Goal: Task Accomplishment & Management: Use online tool/utility

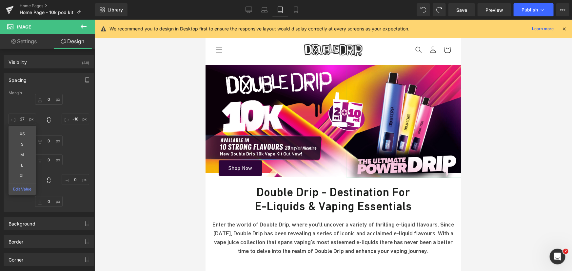
type input "28"
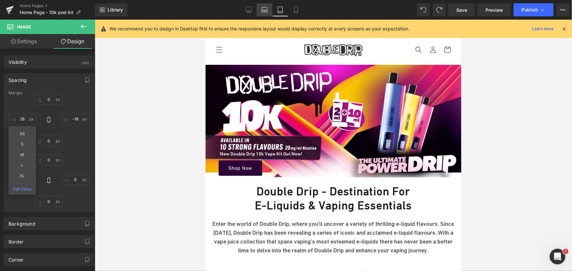
click at [265, 11] on icon at bounding box center [264, 10] width 7 height 7
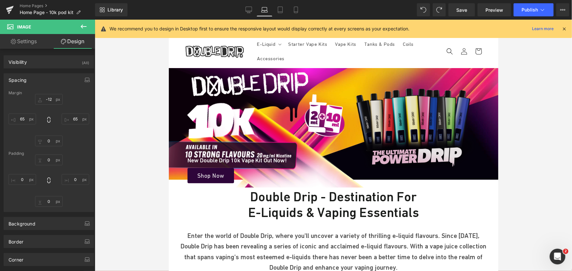
click at [414, 112] on img at bounding box center [416, 128] width 122 height 80
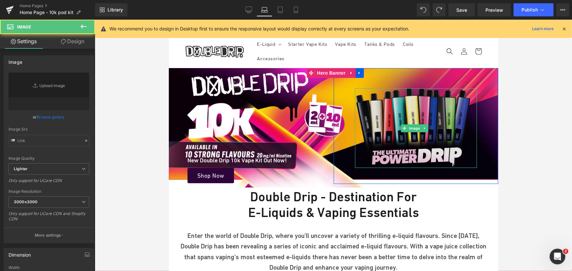
type input "[URL][DOMAIN_NAME]"
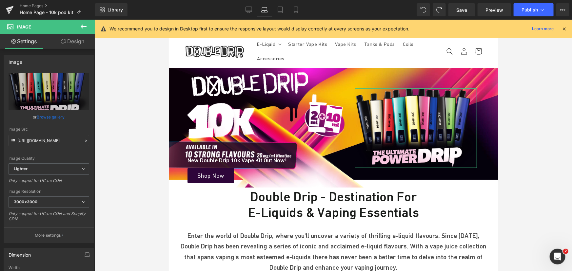
click at [75, 43] on link "Design" at bounding box center [73, 41] width 48 height 15
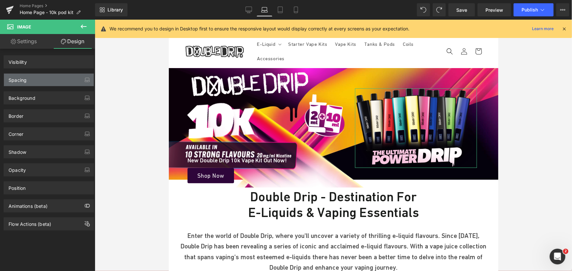
click at [42, 80] on div "Spacing" at bounding box center [49, 80] width 90 height 12
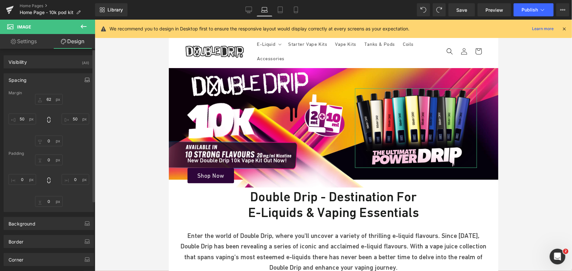
type input "62"
type input "50"
type input "0"
type input "50"
type input "0"
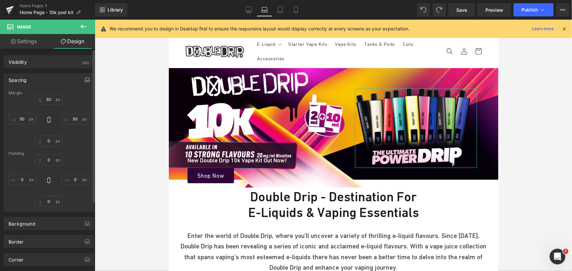
type input "0"
click at [25, 121] on input "50" at bounding box center [23, 119] width 28 height 11
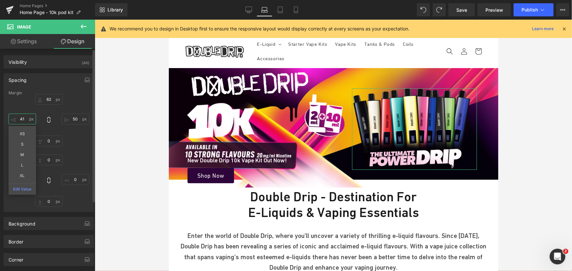
type input "40"
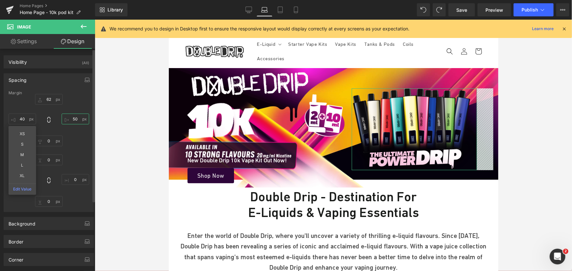
click at [72, 118] on input "50" at bounding box center [76, 119] width 28 height 11
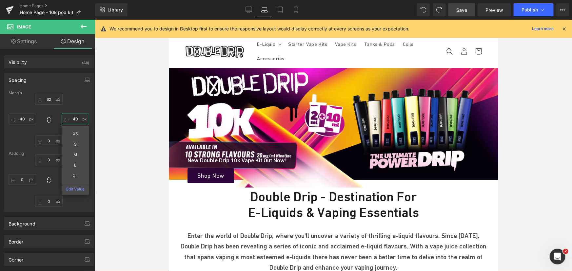
type input "40"
click at [462, 12] on span "Save" at bounding box center [461, 10] width 11 height 7
click at [457, 3] on div "Library Laptop Desktop Laptop Tablet Mobile Save Preview Publish Scheduled View…" at bounding box center [333, 10] width 477 height 20
click at [461, 10] on span "Save" at bounding box center [461, 10] width 11 height 7
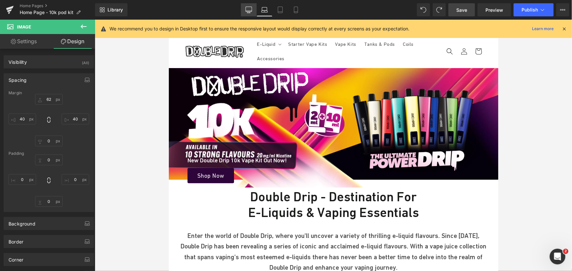
click at [251, 8] on icon at bounding box center [248, 10] width 7 height 7
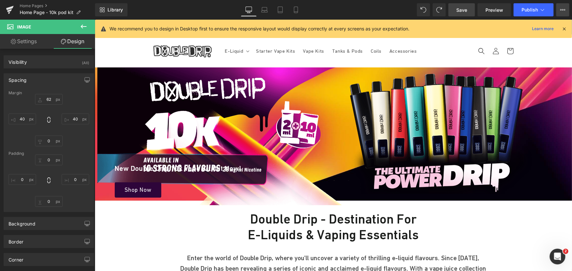
type input "0"
type input "50"
type input "0"
type input "50"
type input "0"
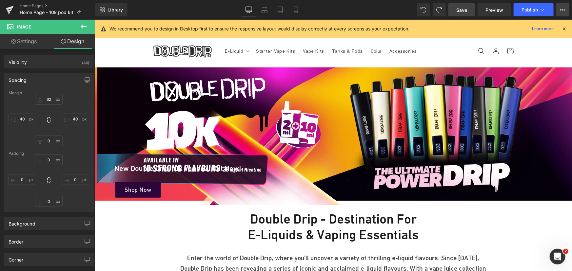
type input "0"
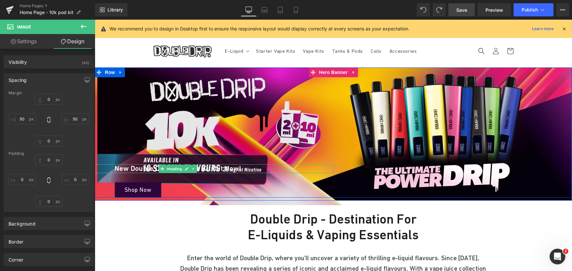
drag, startPoint x: 173, startPoint y: 169, endPoint x: 157, endPoint y: 120, distance: 51.6
click at [173, 169] on span "Heading" at bounding box center [174, 169] width 18 height 8
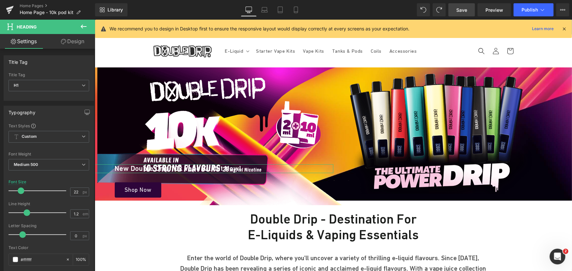
click at [72, 38] on link "Design" at bounding box center [73, 41] width 48 height 15
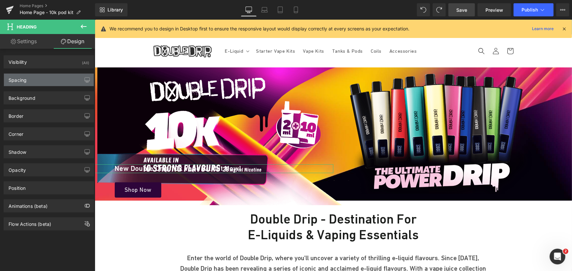
type input "-131"
type input "0"
type input "-220"
type input "0"
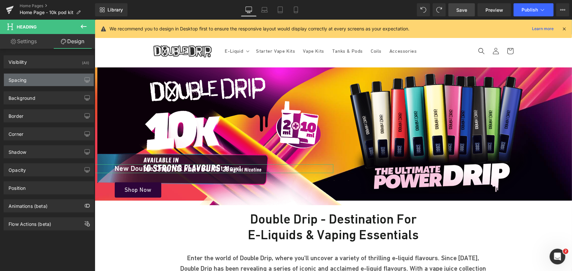
type input "0"
click at [50, 77] on div "Spacing" at bounding box center [49, 80] width 90 height 12
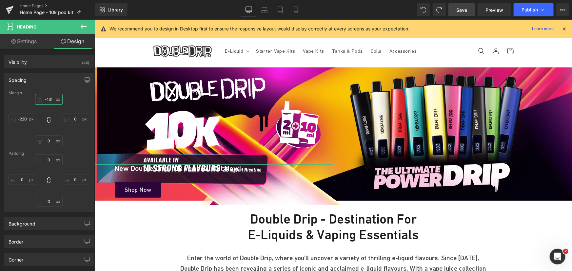
click at [51, 98] on input "-131" at bounding box center [49, 99] width 28 height 11
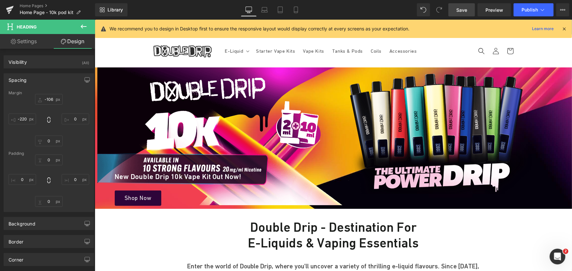
drag, startPoint x: 460, startPoint y: 13, endPoint x: 419, endPoint y: 243, distance: 234.1
click at [460, 13] on span "Save" at bounding box center [461, 10] width 11 height 7
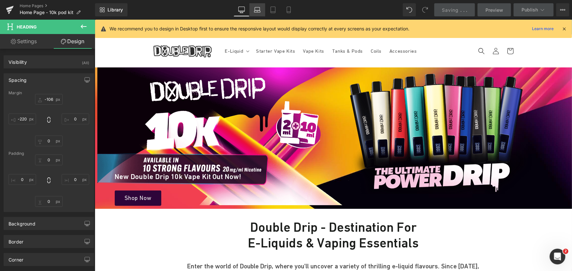
click at [256, 7] on icon at bounding box center [257, 10] width 7 height 7
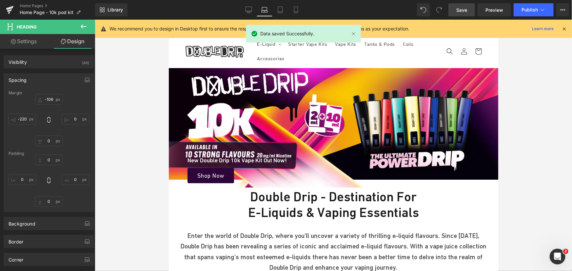
type input "-106"
type input "0"
type input "-220"
type input "0"
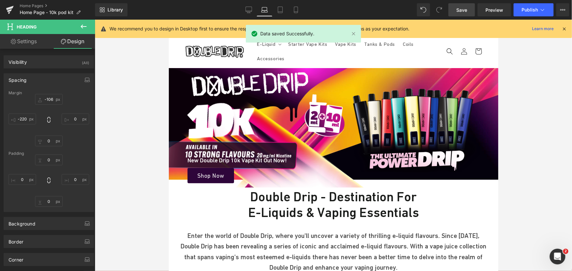
type input "0"
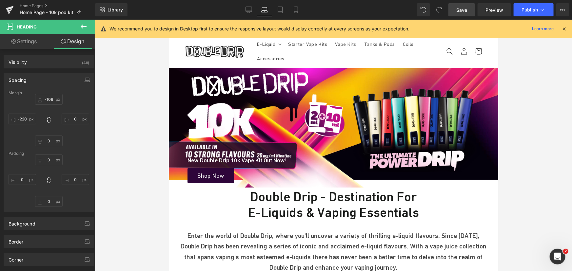
click at [324, 51] on ul "E-Liquid Nic Salt E-Liquid 50/50 E-Liquid High VG E-Liquid 50ml Shortfill E-Liq…" at bounding box center [344, 51] width 183 height 29
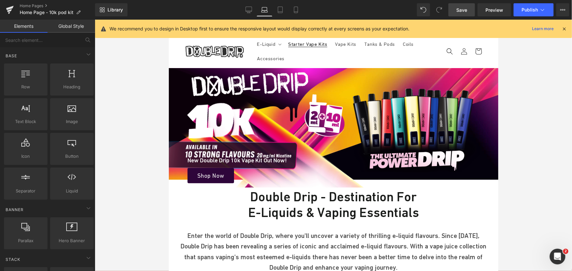
click at [329, 50] on link "Starter Vape Kits" at bounding box center [307, 44] width 47 height 14
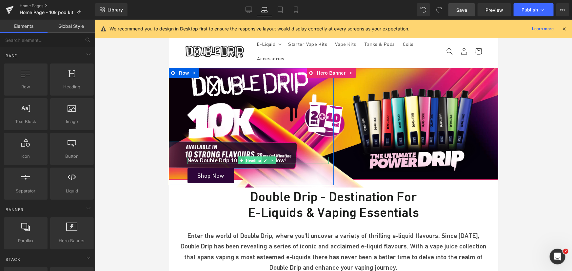
click at [248, 157] on span "Heading" at bounding box center [253, 160] width 18 height 8
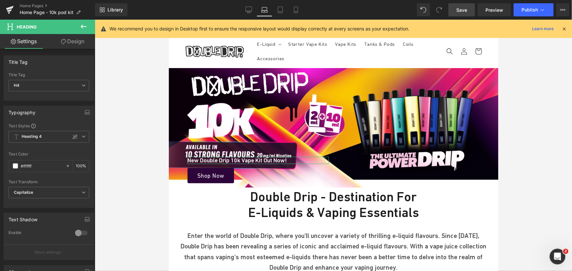
drag, startPoint x: 71, startPoint y: 40, endPoint x: 58, endPoint y: 57, distance: 21.7
click at [71, 40] on link "Design" at bounding box center [73, 41] width 48 height 15
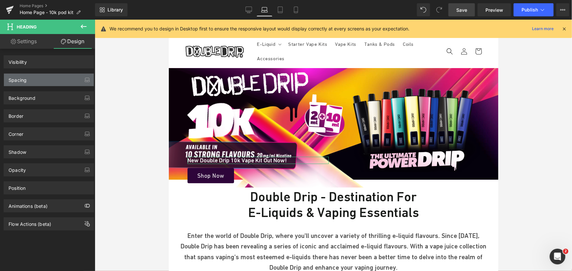
click at [30, 81] on div "Spacing" at bounding box center [49, 80] width 90 height 12
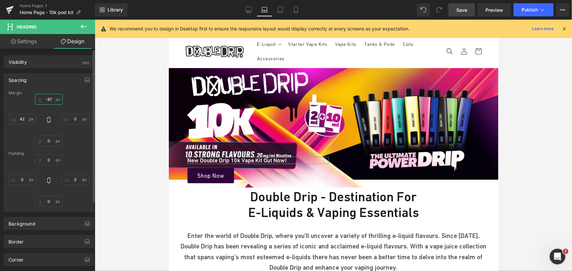
click at [47, 99] on input "-87" at bounding box center [49, 99] width 28 height 11
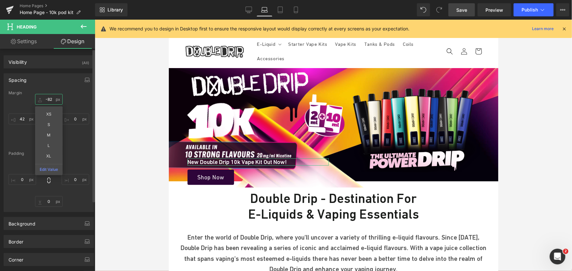
type input "-81"
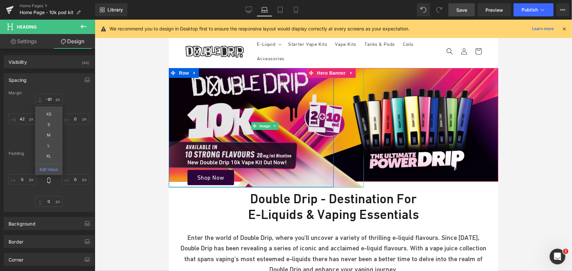
click at [268, 97] on img at bounding box center [265, 126] width 195 height 124
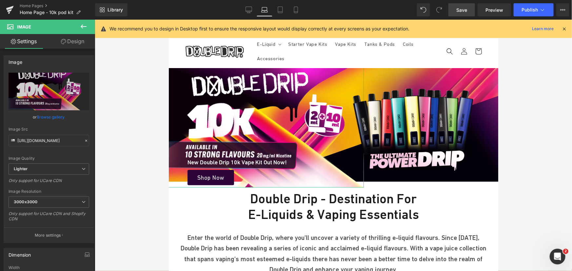
click at [70, 44] on link "Design" at bounding box center [73, 41] width 48 height 15
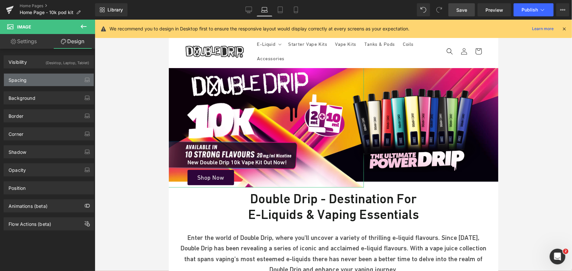
click at [41, 79] on div "Spacing" at bounding box center [49, 80] width 90 height 12
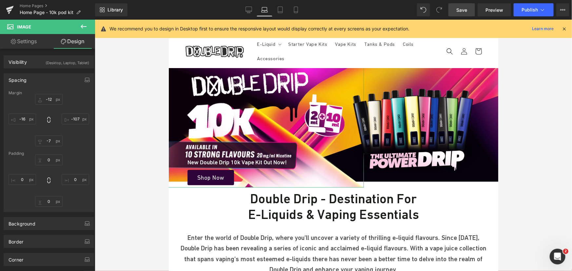
type input "-12"
type input "-107"
type input "-7"
type input "-16"
type input "0"
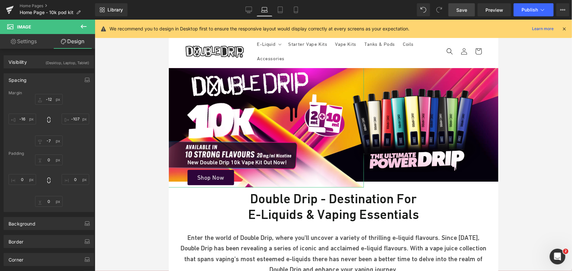
type input "0"
click at [49, 141] on input "-7" at bounding box center [49, 141] width 28 height 11
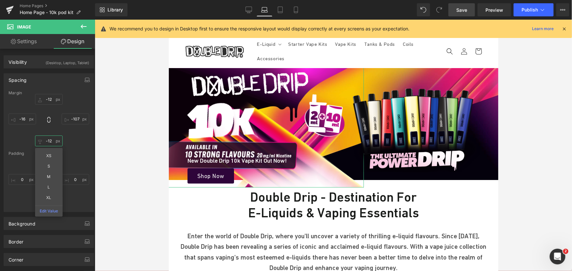
type input "-13"
click at [454, 11] on link "Save" at bounding box center [461, 9] width 27 height 13
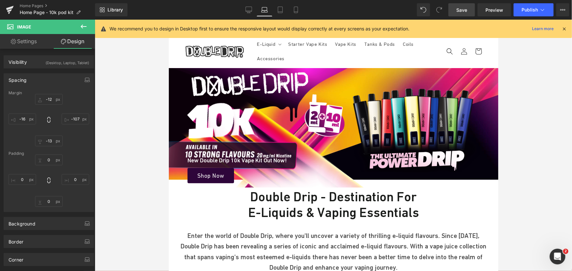
click at [462, 10] on span "Save" at bounding box center [461, 10] width 11 height 7
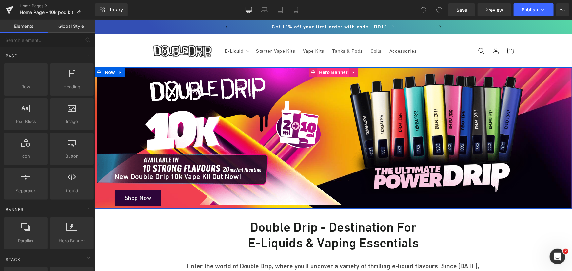
click at [326, 74] on span "Hero Banner" at bounding box center [333, 72] width 32 height 10
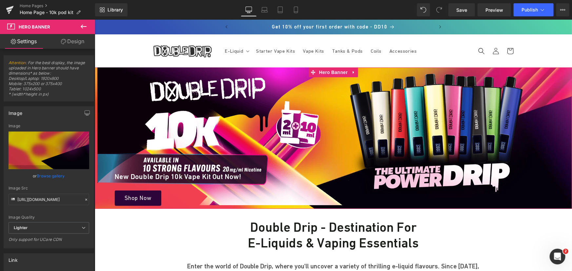
click at [67, 45] on link "Design" at bounding box center [73, 41] width 48 height 15
click at [0, 0] on div "Spacing" at bounding box center [0, 0] width 0 height 0
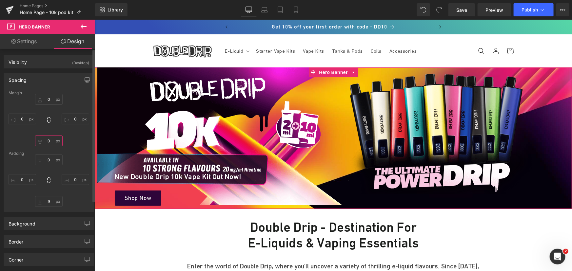
click at [53, 141] on input "text" at bounding box center [49, 141] width 28 height 11
type input "0"
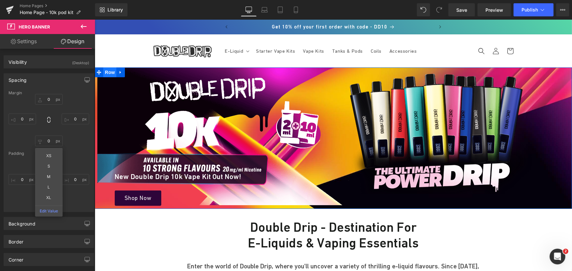
click at [108, 73] on span "Row" at bounding box center [109, 72] width 13 height 10
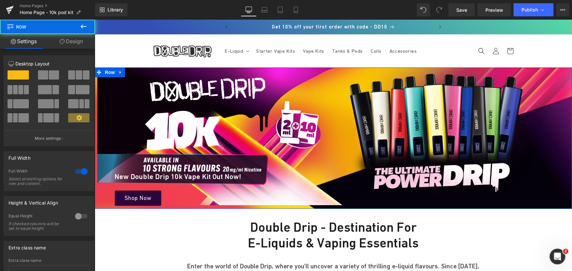
click at [75, 43] on link "Design" at bounding box center [72, 41] width 48 height 15
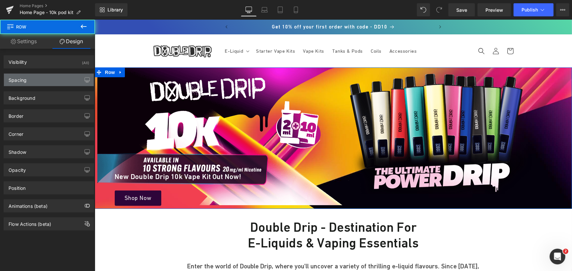
click at [39, 84] on div "Spacing" at bounding box center [49, 80] width 90 height 12
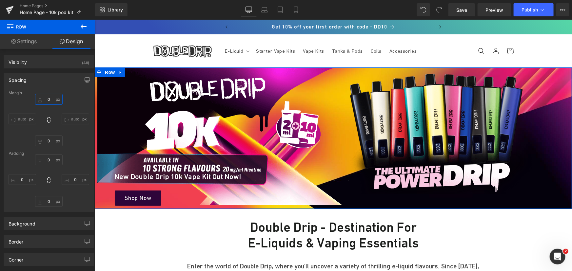
click at [46, 99] on input "text" at bounding box center [49, 99] width 28 height 11
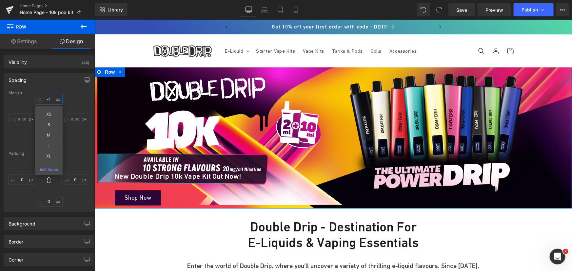
type input "-"
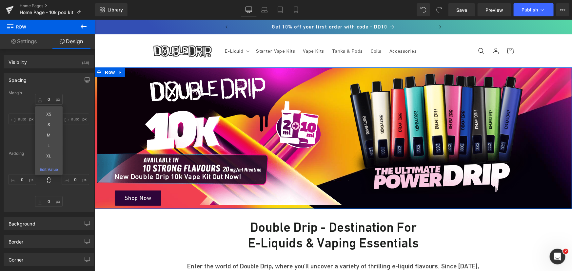
click at [69, 131] on div "XS S M L XL Edit Value auto auto" at bounding box center [49, 120] width 81 height 52
click at [48, 141] on input "text" at bounding box center [49, 141] width 28 height 11
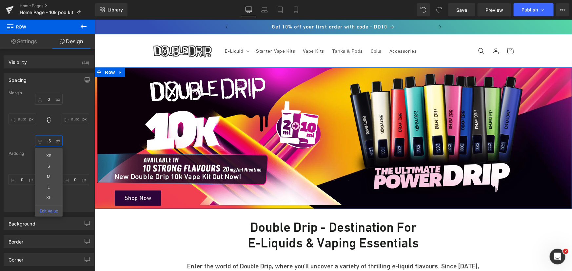
type input "-"
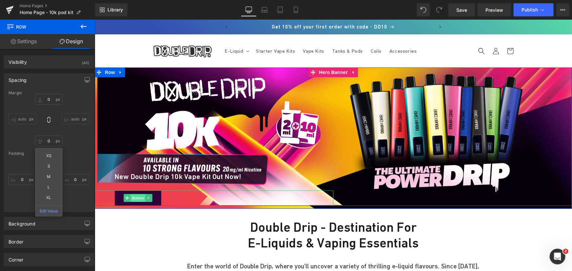
click at [132, 197] on span "Button" at bounding box center [137, 198] width 15 height 8
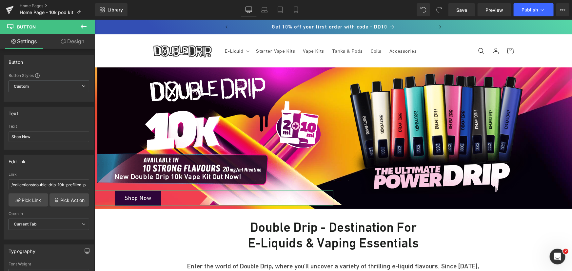
click at [72, 48] on link "Design" at bounding box center [73, 41] width 48 height 15
click at [0, 0] on div "Spacing" at bounding box center [0, 0] width 0 height 0
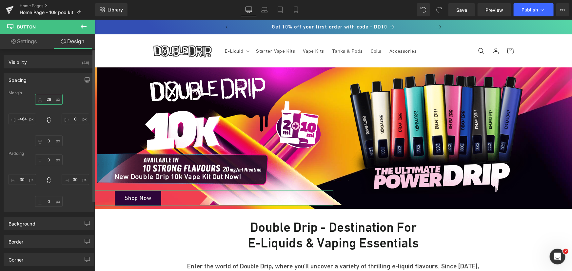
click at [51, 99] on input "text" at bounding box center [49, 99] width 28 height 11
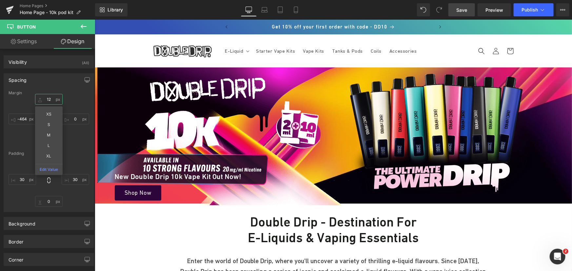
type input "12"
click at [465, 10] on span "Save" at bounding box center [461, 10] width 11 height 7
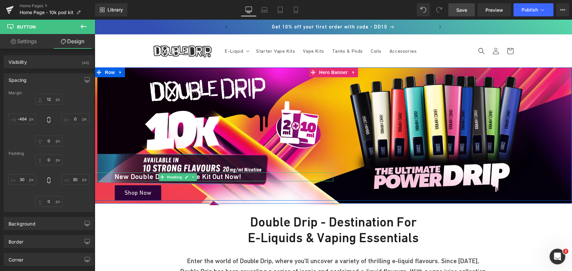
drag, startPoint x: 177, startPoint y: 176, endPoint x: 537, endPoint y: 119, distance: 364.6
click at [177, 176] on span "Heading" at bounding box center [174, 177] width 18 height 8
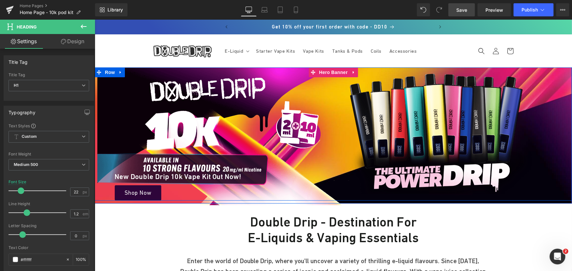
click at [172, 179] on span "Heading" at bounding box center [174, 177] width 18 height 8
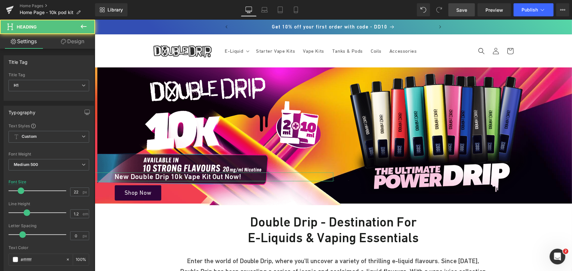
click at [74, 41] on link "Design" at bounding box center [73, 41] width 48 height 15
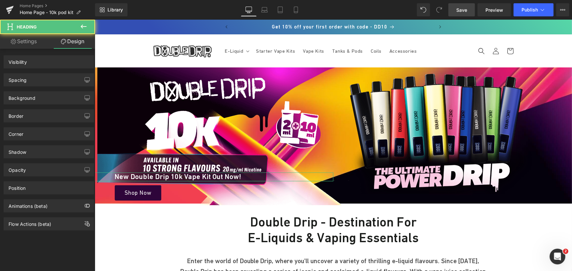
click at [38, 82] on div "Spacing" at bounding box center [49, 80] width 90 height 12
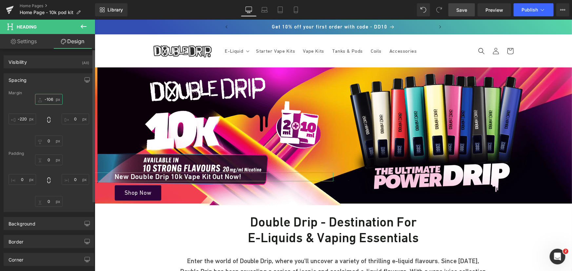
click at [50, 101] on input "-106" at bounding box center [49, 99] width 28 height 11
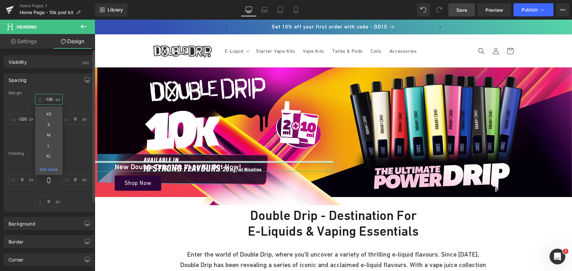
type input "-134"
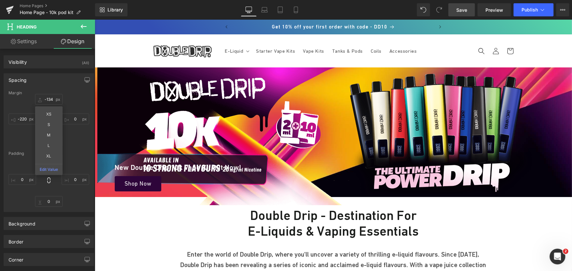
click at [467, 6] on link "Save" at bounding box center [461, 9] width 27 height 13
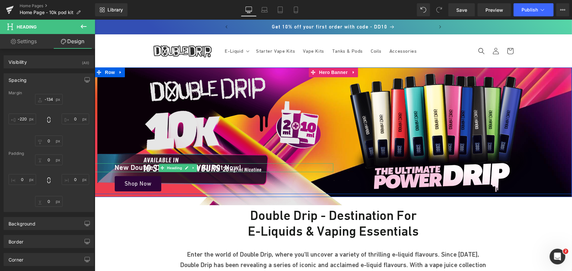
click at [175, 167] on span "Heading" at bounding box center [174, 168] width 18 height 8
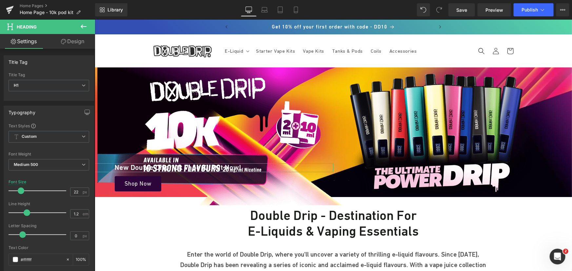
click at [61, 40] on icon at bounding box center [63, 41] width 5 height 5
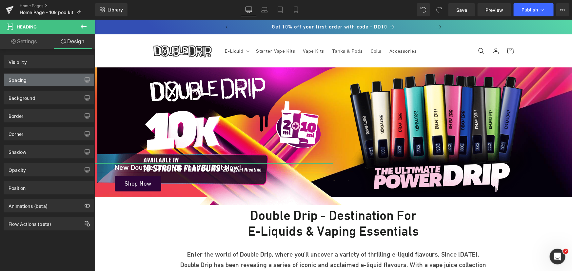
click at [41, 77] on div "Spacing" at bounding box center [49, 80] width 90 height 12
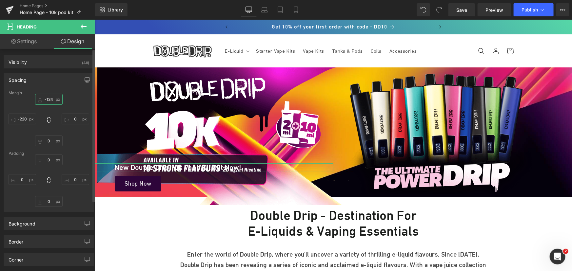
click at [49, 99] on input "text" at bounding box center [49, 99] width 28 height 11
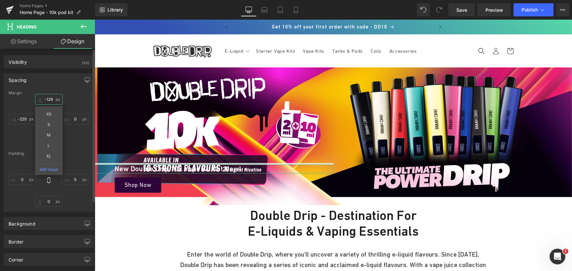
type input "-128"
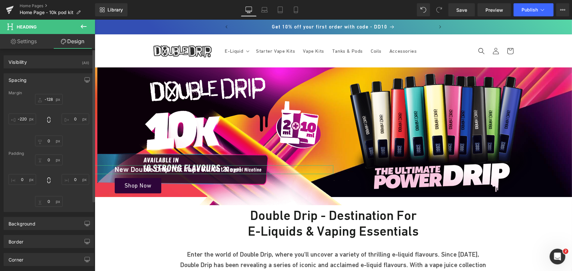
click at [71, 137] on div "-128" at bounding box center [49, 120] width 81 height 52
click at [51, 138] on input "text" at bounding box center [49, 141] width 28 height 11
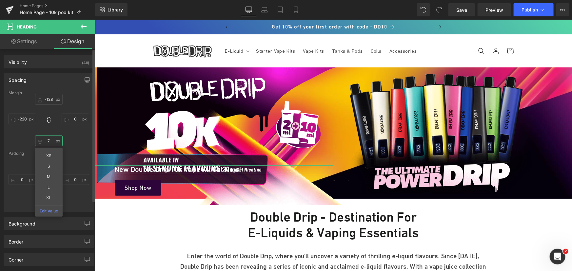
type input "8"
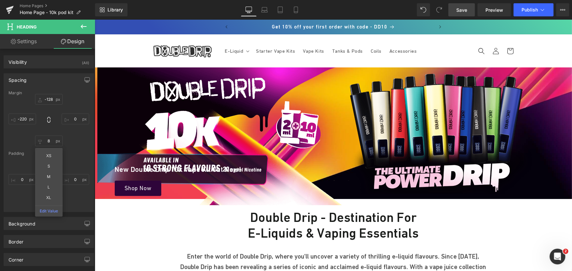
click at [464, 14] on link "Save" at bounding box center [461, 9] width 27 height 13
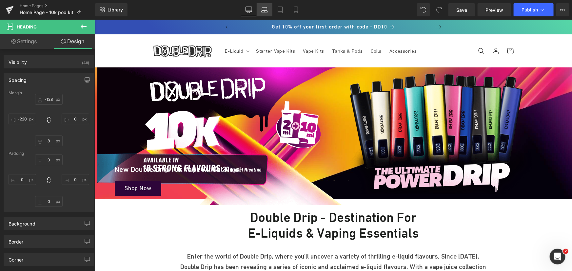
drag, startPoint x: 130, startPoint y: 4, endPoint x: 268, endPoint y: 8, distance: 138.0
click at [268, 8] on icon at bounding box center [264, 10] width 7 height 7
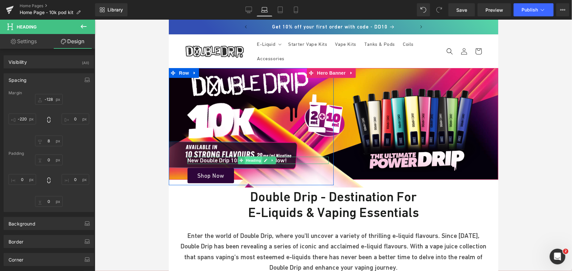
click at [252, 158] on span "Heading" at bounding box center [253, 160] width 18 height 8
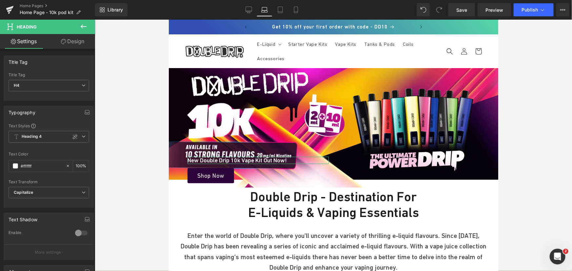
click at [73, 43] on link "Design" at bounding box center [73, 41] width 48 height 15
click at [0, 0] on div "Spacing" at bounding box center [0, 0] width 0 height 0
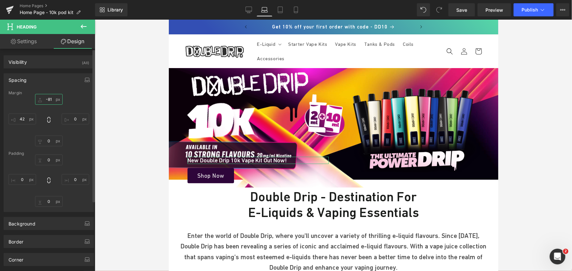
click at [50, 96] on input "text" at bounding box center [49, 99] width 28 height 11
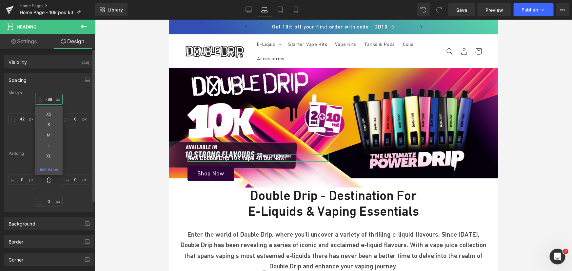
type input "-89"
click at [466, 11] on span "Save" at bounding box center [461, 10] width 11 height 7
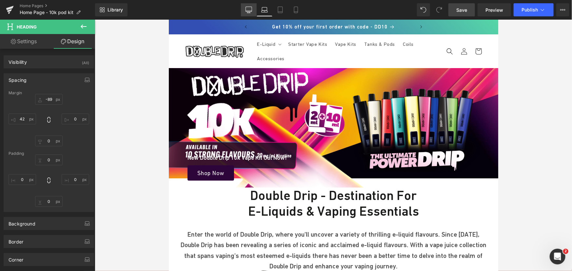
click at [249, 7] on icon at bounding box center [248, 10] width 7 height 7
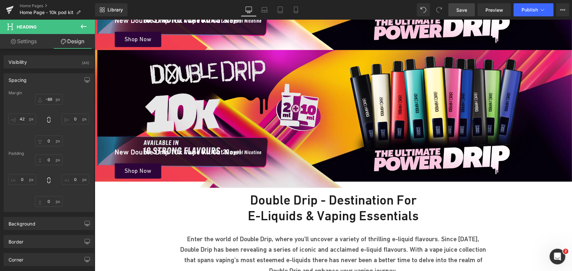
scroll to position [153, 0]
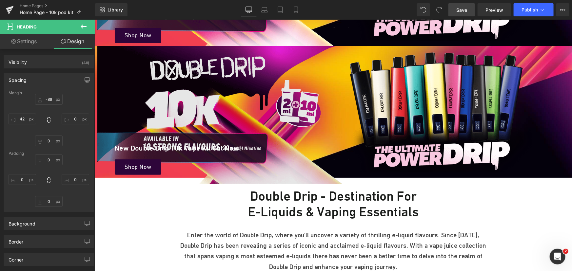
click at [214, 75] on img at bounding box center [223, 115] width 252 height 138
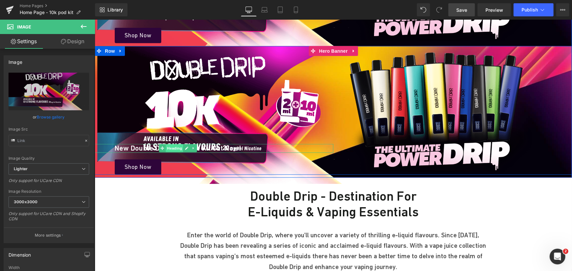
click at [170, 147] on span "Heading" at bounding box center [174, 148] width 18 height 8
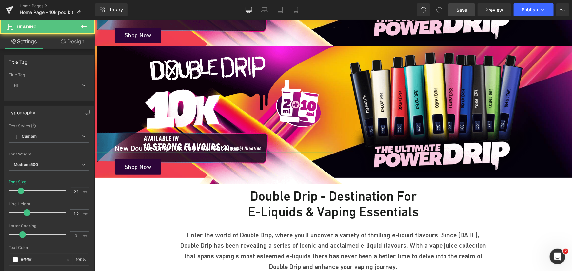
click at [67, 43] on link "Design" at bounding box center [73, 41] width 48 height 15
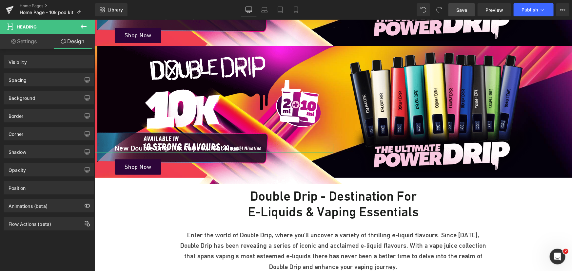
click at [39, 78] on div "Spacing" at bounding box center [49, 80] width 90 height 12
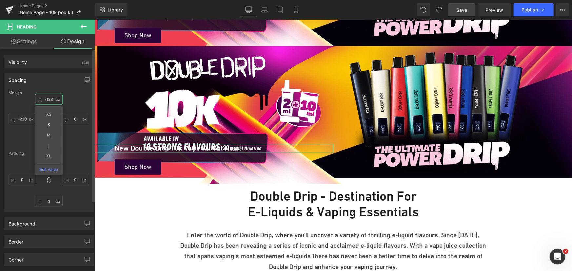
click at [51, 98] on input "-128" at bounding box center [49, 99] width 28 height 11
type input "0"
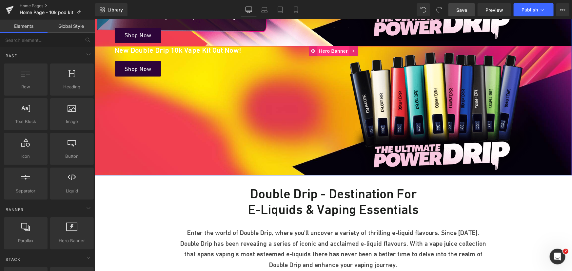
click at [329, 49] on span "Hero Banner" at bounding box center [333, 51] width 32 height 10
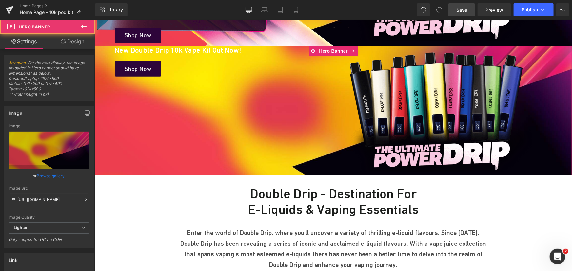
click at [50, 177] on link "Browse gallery" at bounding box center [51, 175] width 28 height 11
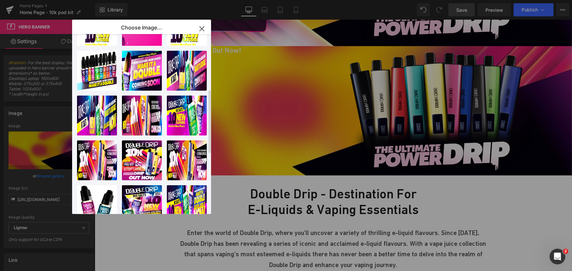
scroll to position [179, 0]
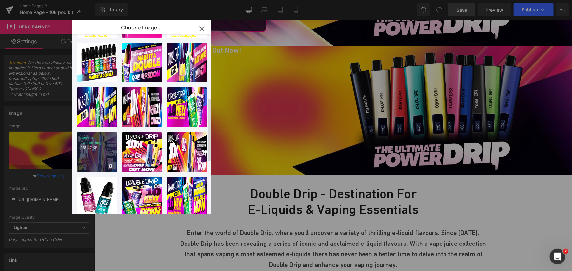
click at [96, 148] on p "218.47 KB" at bounding box center [96, 147] width 33 height 5
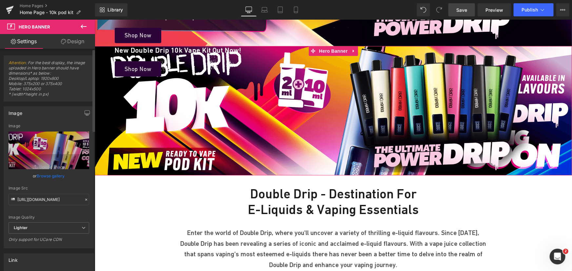
click at [55, 177] on link "Browse gallery" at bounding box center [51, 175] width 28 height 11
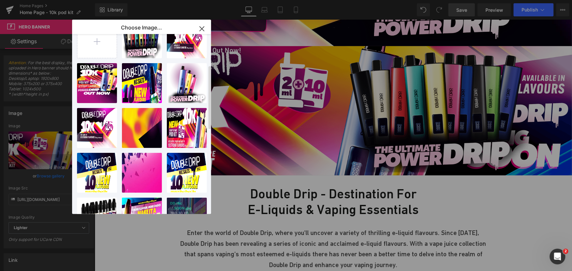
scroll to position [0, 0]
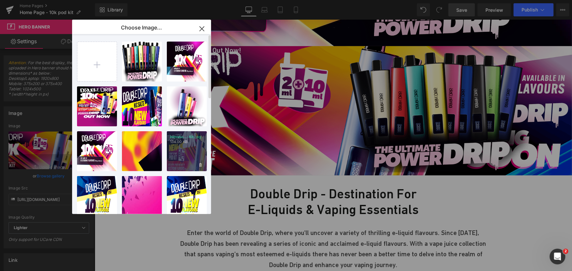
click at [180, 146] on div "Introdu...-Kit.jpg 134.00 KB" at bounding box center [187, 151] width 40 height 40
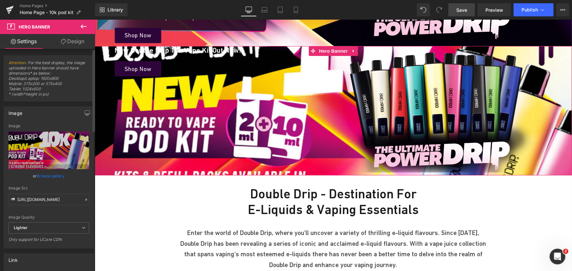
click at [50, 174] on link "Browse gallery" at bounding box center [51, 175] width 28 height 11
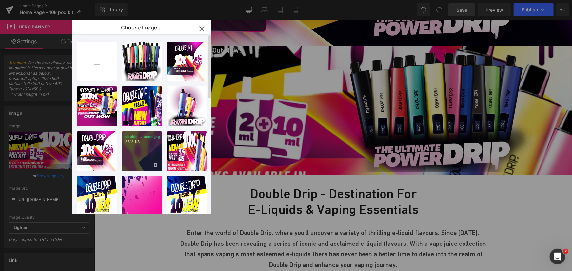
click at [144, 154] on div "double-...ound.jpg 37.13 KB" at bounding box center [142, 151] width 40 height 40
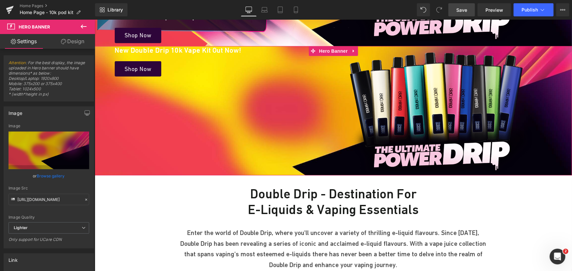
click at [57, 177] on link "Browse gallery" at bounding box center [51, 175] width 28 height 11
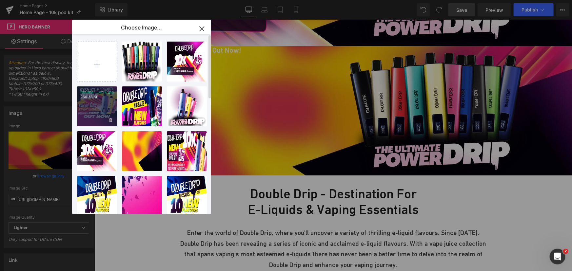
click at [98, 109] on div "Double-...er-2.jpg 266.78 KB" at bounding box center [97, 107] width 40 height 40
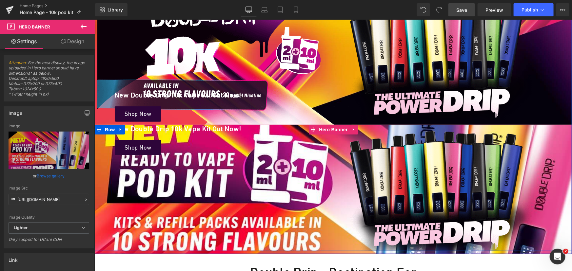
scroll to position [64, 0]
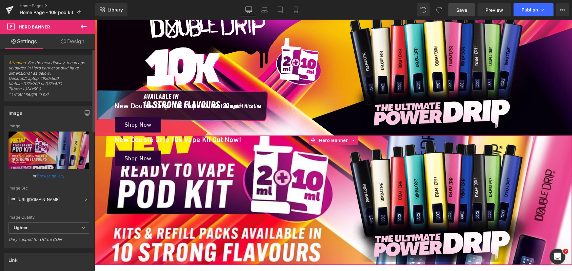
click at [47, 177] on link "Browse gallery" at bounding box center [51, 175] width 28 height 11
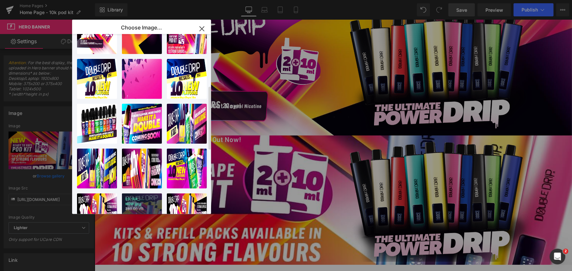
scroll to position [149, 0]
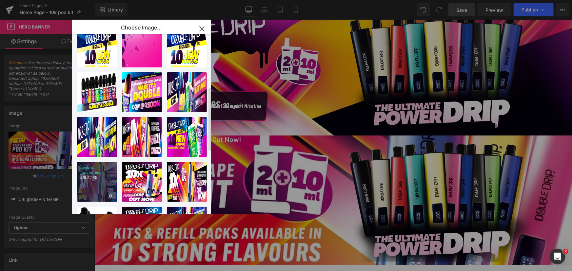
click at [98, 185] on div "double ...soon.png 218.47 KB" at bounding box center [97, 182] width 40 height 40
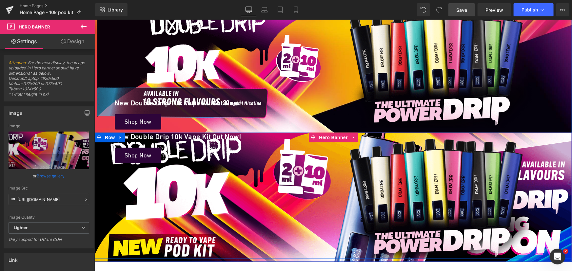
scroll to position [93, 0]
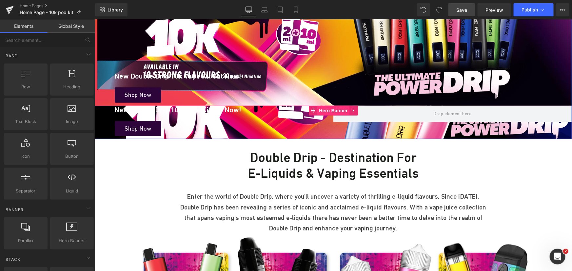
click at [336, 110] on span "Hero Banner" at bounding box center [333, 111] width 32 height 10
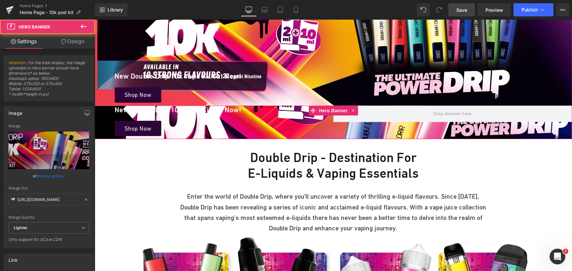
click at [75, 39] on link "Design" at bounding box center [73, 41] width 48 height 15
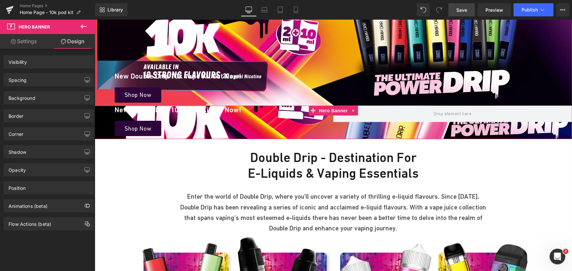
click at [40, 78] on div "Spacing" at bounding box center [49, 80] width 90 height 12
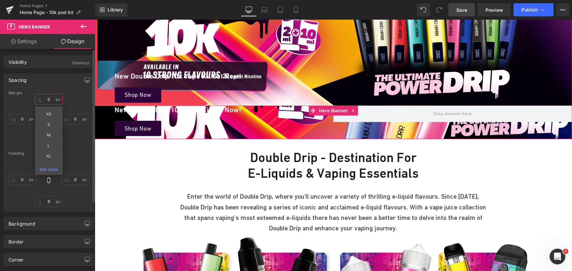
click at [52, 98] on input "text" at bounding box center [49, 99] width 28 height 11
click at [74, 147] on div "Margin Padding" at bounding box center [49, 151] width 90 height 121
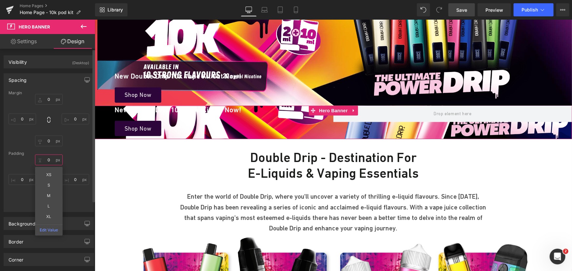
click at [42, 160] on input "text" at bounding box center [49, 160] width 28 height 11
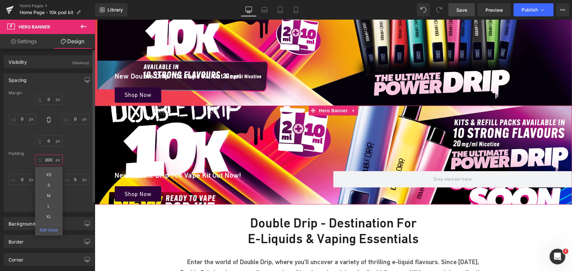
type input "200"
click at [70, 196] on div "200 XS S M L XL Edit Value" at bounding box center [49, 181] width 81 height 52
click at [49, 202] on input "text" at bounding box center [49, 201] width 28 height 11
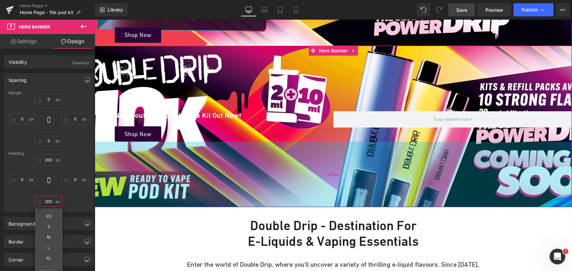
scroll to position [153, 0]
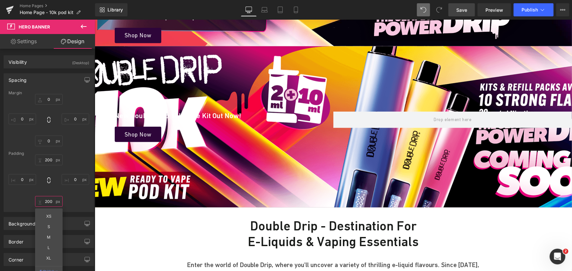
type input "200"
click at [423, 10] on icon at bounding box center [423, 10] width 6 height 6
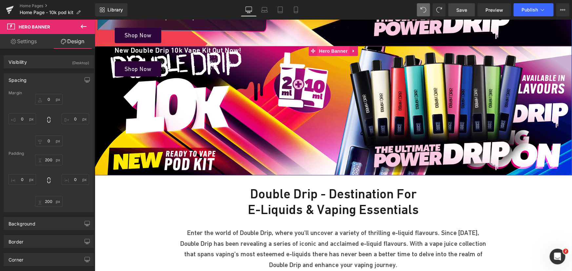
click at [329, 49] on span "Hero Banner" at bounding box center [333, 51] width 32 height 10
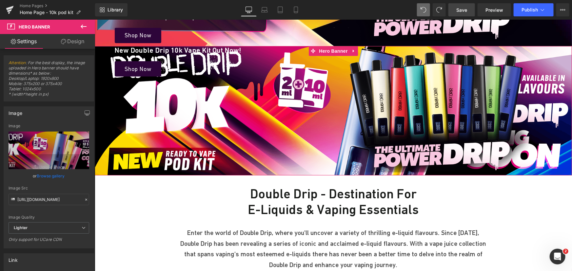
click at [52, 179] on link "Browse gallery" at bounding box center [51, 175] width 28 height 11
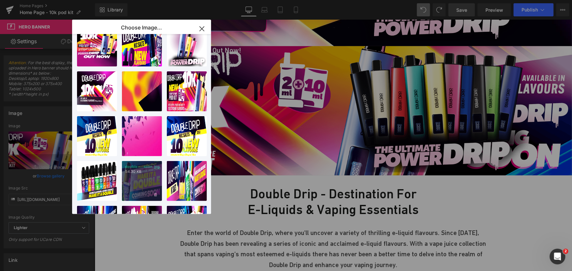
scroll to position [59, 0]
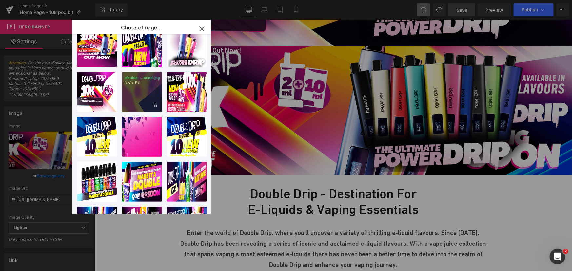
click at [143, 96] on div "double-...ound.jpg 37.13 KB" at bounding box center [142, 92] width 40 height 40
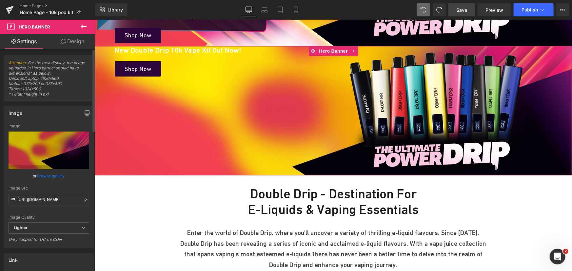
click at [52, 177] on link "Browse gallery" at bounding box center [51, 175] width 28 height 11
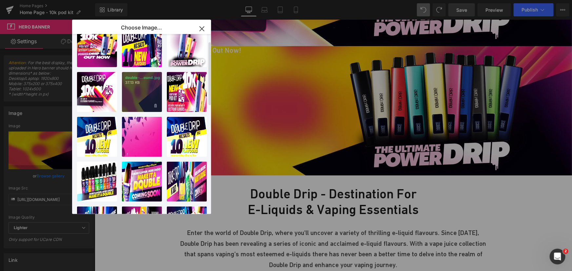
scroll to position [0, 0]
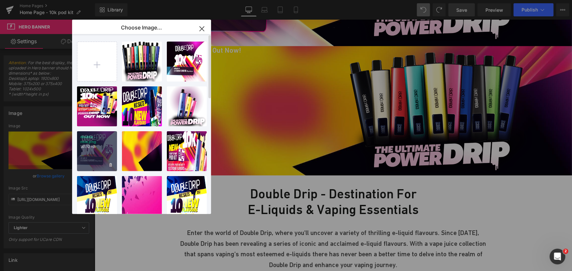
click at [103, 152] on div "double ... now.png 141.12 KB" at bounding box center [97, 151] width 40 height 40
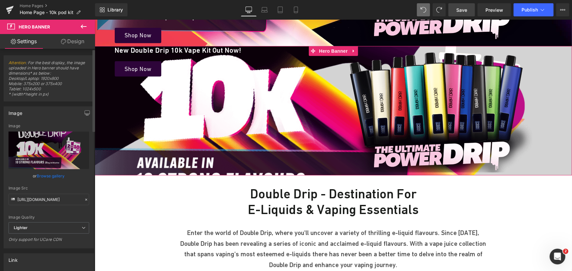
click at [56, 177] on link "Browse gallery" at bounding box center [51, 175] width 28 height 11
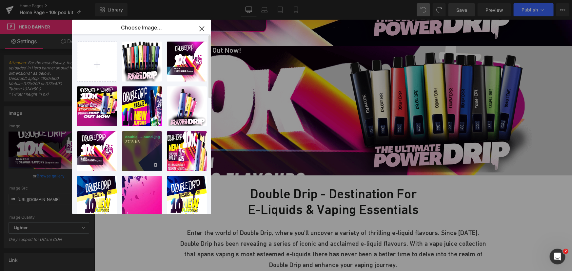
click at [133, 148] on div "double-...ound.jpg 37.13 KB" at bounding box center [142, 151] width 40 height 40
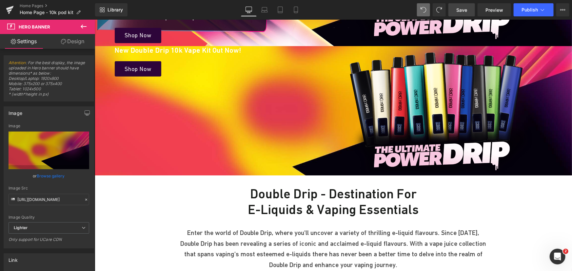
click at [89, 28] on button at bounding box center [83, 27] width 23 height 14
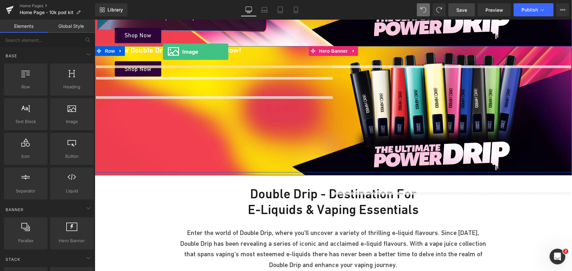
scroll to position [133, 0]
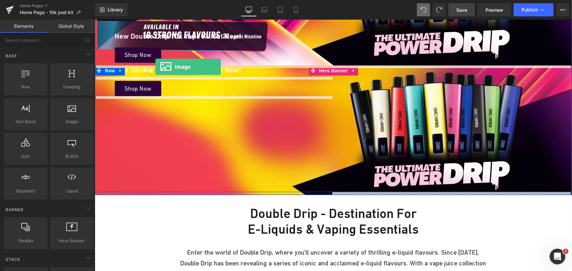
drag, startPoint x: 153, startPoint y: 133, endPoint x: 155, endPoint y: 67, distance: 66.9
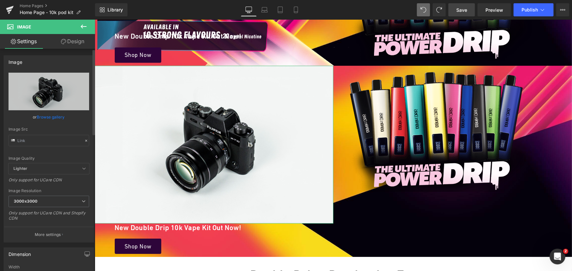
click at [45, 115] on link "Browse gallery" at bounding box center [51, 116] width 28 height 11
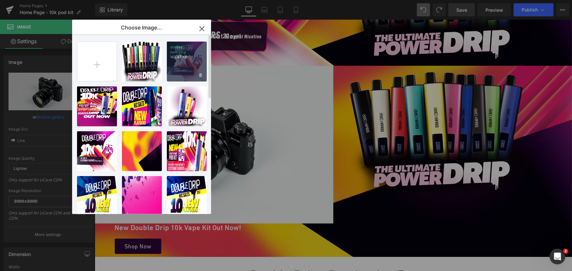
click at [189, 56] on div "double ... now.png 142.47 KB" at bounding box center [187, 62] width 40 height 40
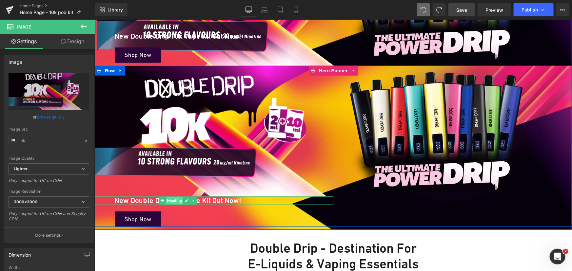
click at [175, 200] on span "Heading" at bounding box center [174, 201] width 18 height 8
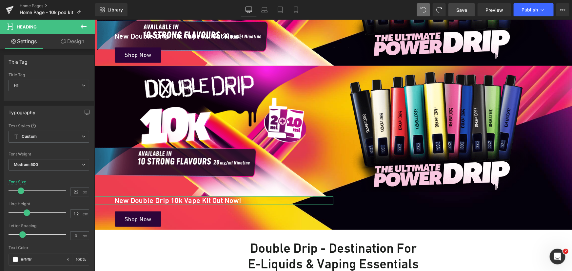
click at [78, 48] on link "Design" at bounding box center [73, 41] width 48 height 15
click at [0, 0] on div "Spacing" at bounding box center [0, 0] width 0 height 0
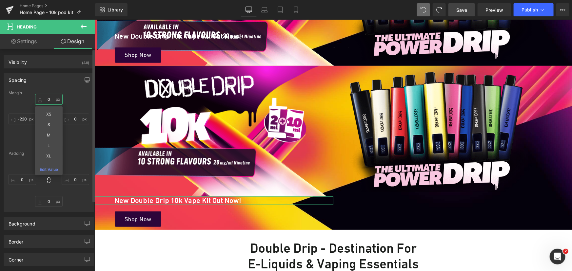
click at [50, 97] on input "text" at bounding box center [49, 99] width 28 height 11
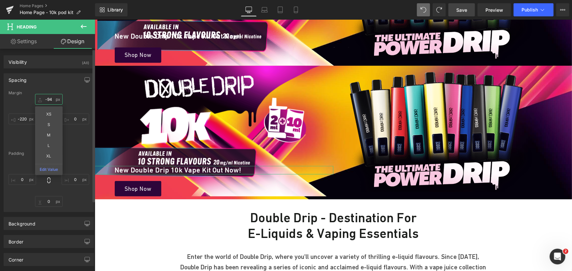
type input "-95"
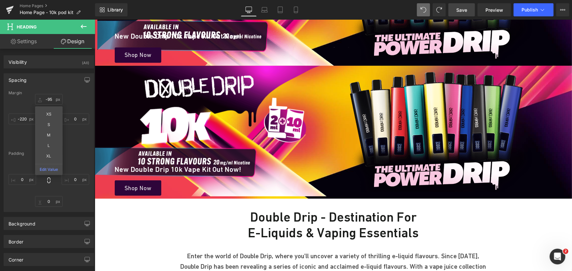
click at [461, 8] on span "Save" at bounding box center [461, 10] width 11 height 7
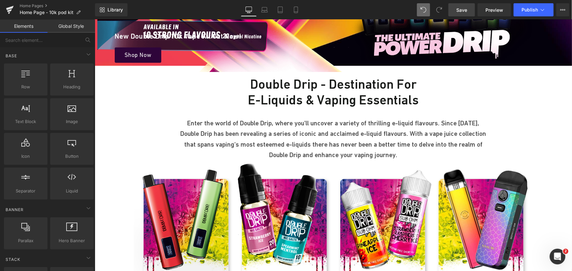
click at [462, 9] on span "Save" at bounding box center [461, 10] width 11 height 7
click at [493, 11] on span "Preview" at bounding box center [494, 10] width 18 height 7
